Goal: Check status: Check status

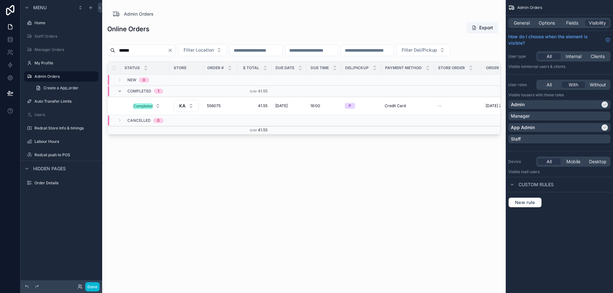
click at [173, 50] on icon "Clear" at bounding box center [170, 50] width 5 height 5
click at [271, 49] on input "scrollable content" at bounding box center [248, 50] width 52 height 9
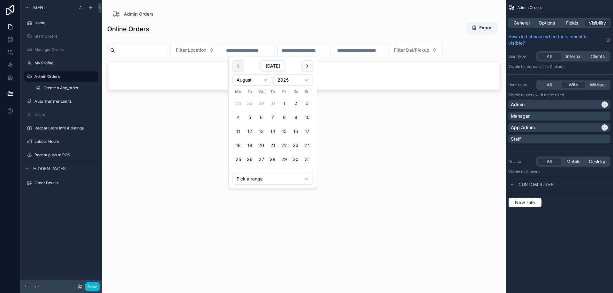
click at [235, 67] on button "scrollable content" at bounding box center [237, 65] width 11 height 11
click at [266, 64] on button "[DATE]" at bounding box center [272, 65] width 25 height 11
click at [271, 65] on button "[DATE]" at bounding box center [272, 65] width 25 height 11
click at [236, 65] on button "scrollable content" at bounding box center [237, 65] width 11 height 11
click at [307, 66] on button "scrollable content" at bounding box center [306, 65] width 11 height 11
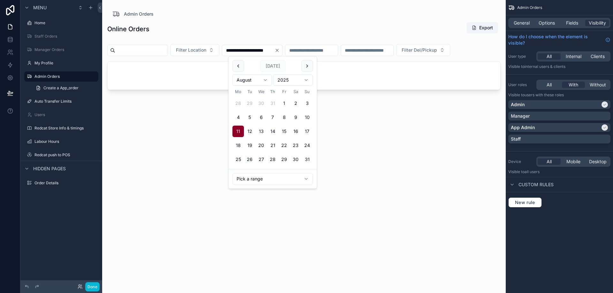
click at [307, 117] on button "10" at bounding box center [306, 117] width 11 height 11
type input "**********"
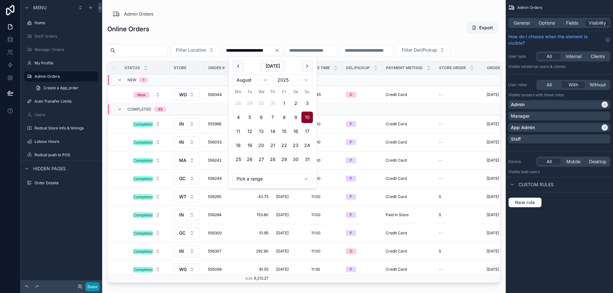
click at [87, 289] on button "Done" at bounding box center [92, 287] width 14 height 9
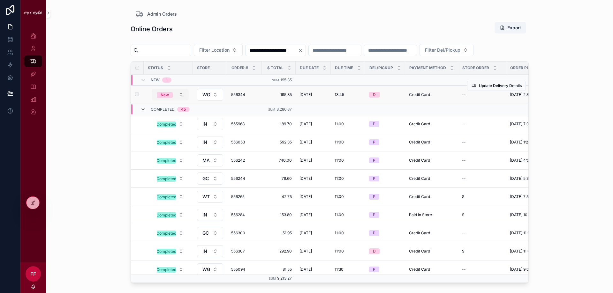
click at [171, 98] on span "New" at bounding box center [165, 95] width 16 height 6
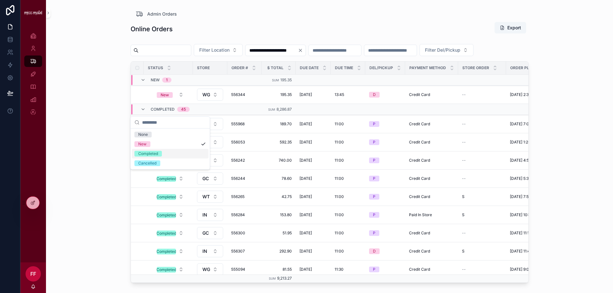
click at [152, 154] on div "Completed" at bounding box center [148, 154] width 20 height 6
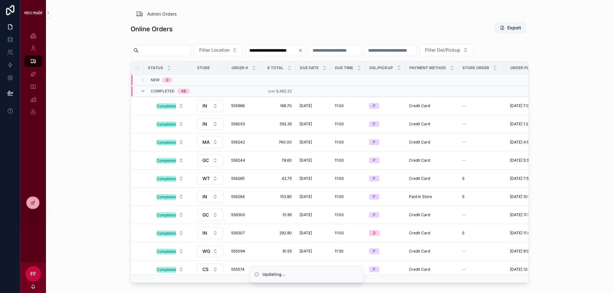
click at [298, 50] on input "**********" at bounding box center [272, 50] width 52 height 9
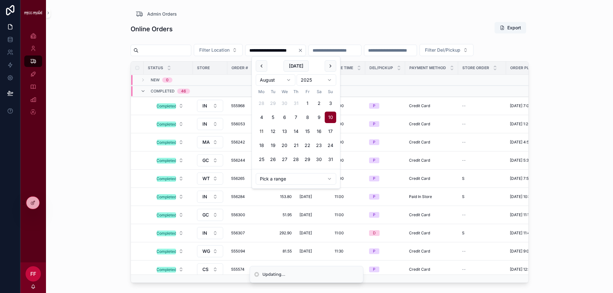
click at [261, 132] on button "11" at bounding box center [261, 131] width 11 height 11
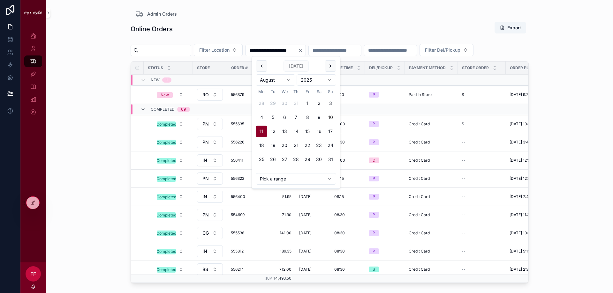
click at [331, 120] on button "10" at bounding box center [330, 117] width 11 height 11
type input "**********"
click at [303, 24] on div "Online Orders Export" at bounding box center [330, 29] width 398 height 15
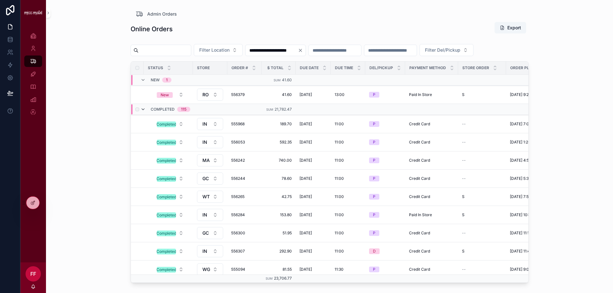
click at [144, 112] on icon "scrollable content" at bounding box center [143, 109] width 5 height 5
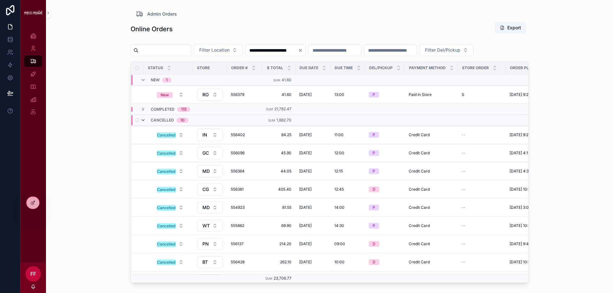
click at [145, 123] on icon "scrollable content" at bounding box center [143, 120] width 5 height 5
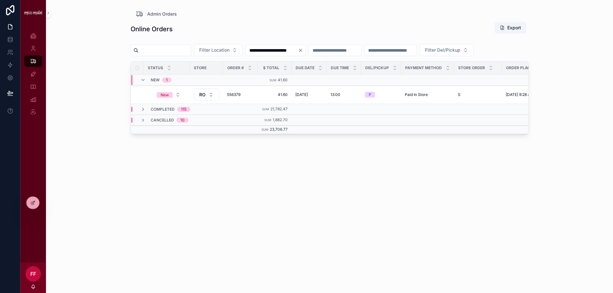
click at [303, 50] on icon "Clear" at bounding box center [300, 50] width 5 height 5
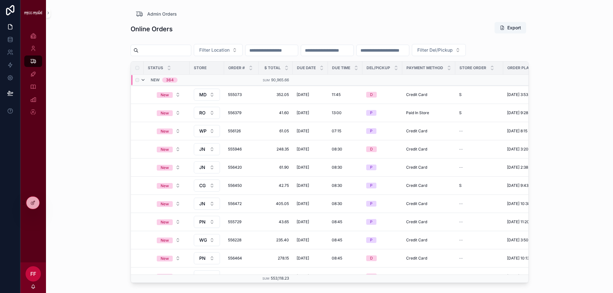
click at [144, 83] on icon "scrollable content" at bounding box center [143, 80] width 5 height 5
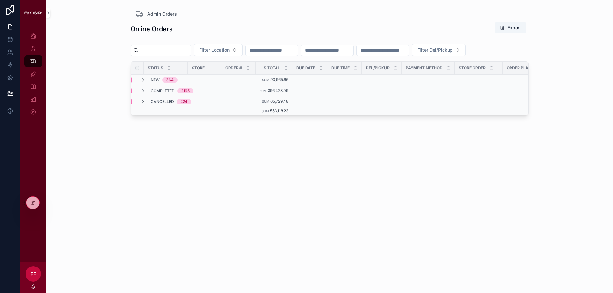
click at [298, 50] on input "scrollable content" at bounding box center [272, 50] width 52 height 9
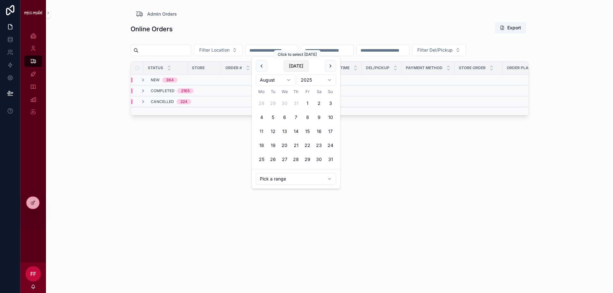
click at [303, 64] on button "[DATE]" at bounding box center [296, 65] width 25 height 11
type input "**********"
click at [302, 14] on div "Admin Orders" at bounding box center [330, 14] width 388 height 8
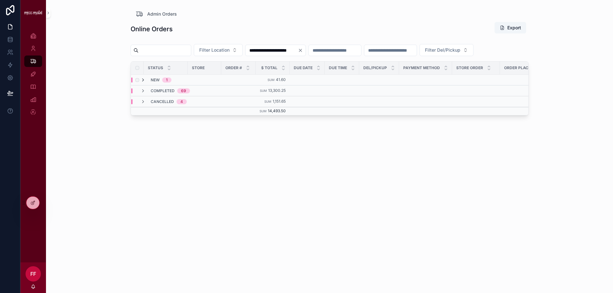
click at [143, 83] on icon "scrollable content" at bounding box center [143, 80] width 5 height 5
